Goal: Information Seeking & Learning: Learn about a topic

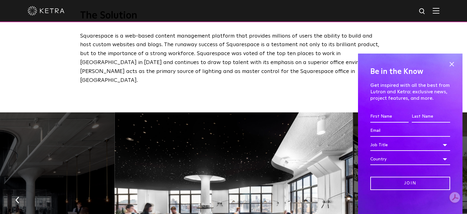
scroll to position [369, 0]
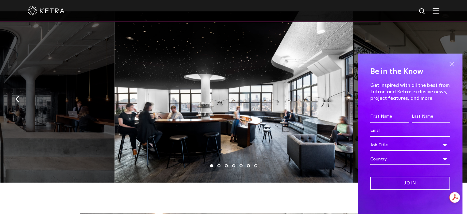
click at [447, 64] on span at bounding box center [451, 64] width 9 height 9
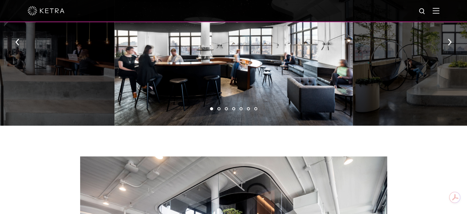
scroll to position [399, 0]
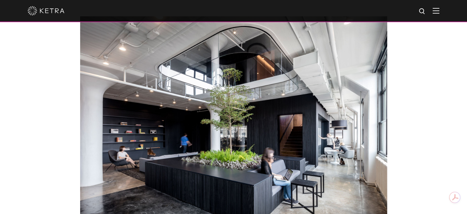
scroll to position [536, 0]
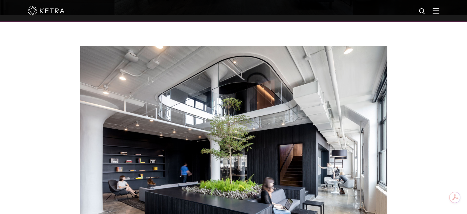
click at [175, 123] on img at bounding box center [233, 156] width 307 height 220
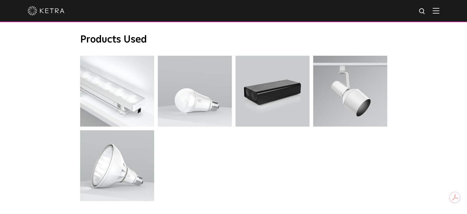
scroll to position [813, 0]
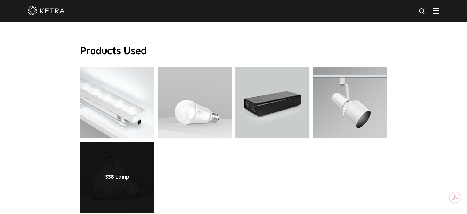
drag, startPoint x: 137, startPoint y: 164, endPoint x: 118, endPoint y: 177, distance: 22.8
click at [118, 177] on link at bounding box center [117, 177] width 74 height 71
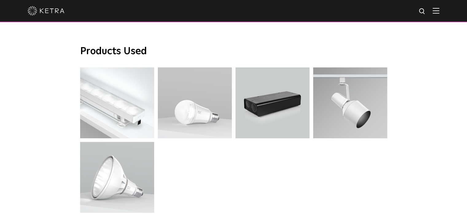
scroll to position [813, 0]
